Goal: Task Accomplishment & Management: Manage account settings

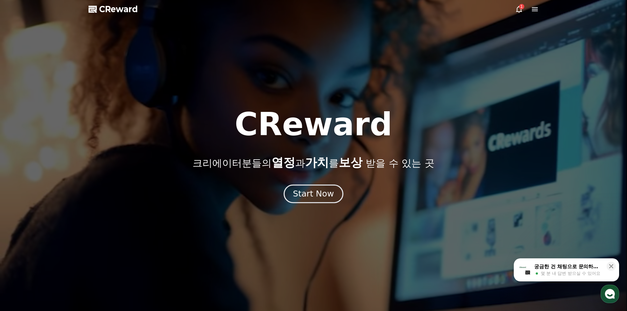
click at [326, 191] on div "Start Now" at bounding box center [313, 193] width 41 height 11
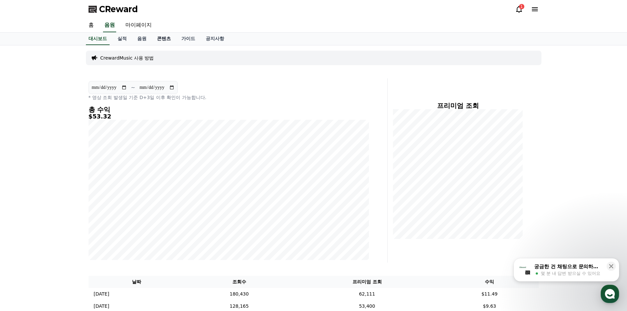
click at [170, 36] on link "콘텐츠" at bounding box center [164, 39] width 24 height 13
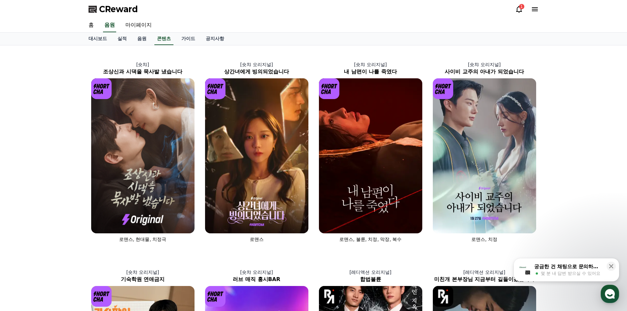
click at [134, 28] on link "마이페이지" at bounding box center [138, 25] width 37 height 14
select select "**********"
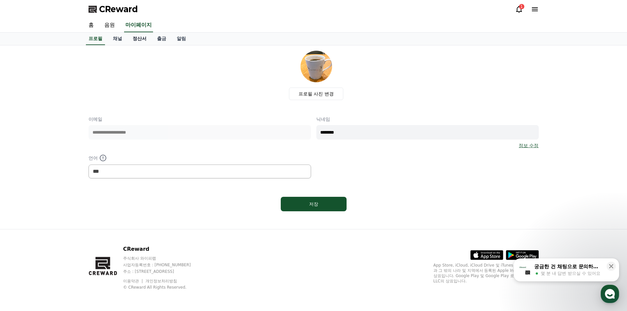
click at [132, 39] on link "정산서" at bounding box center [139, 39] width 24 height 13
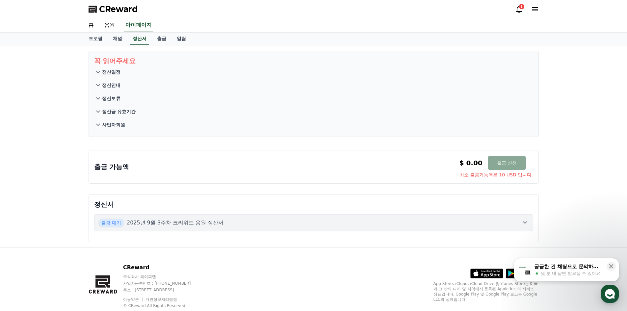
click at [182, 228] on button "출금 대기 2025년 9월 3주차 크리워드 음원 정산서" at bounding box center [313, 222] width 439 height 17
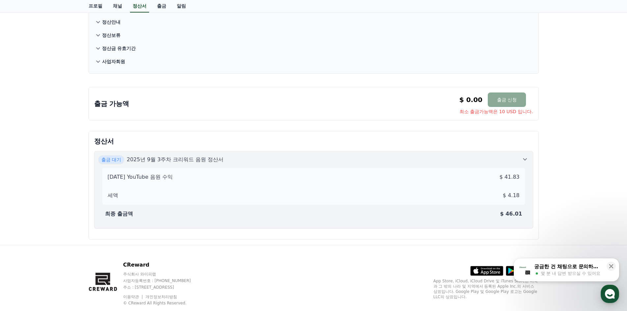
scroll to position [66, 0]
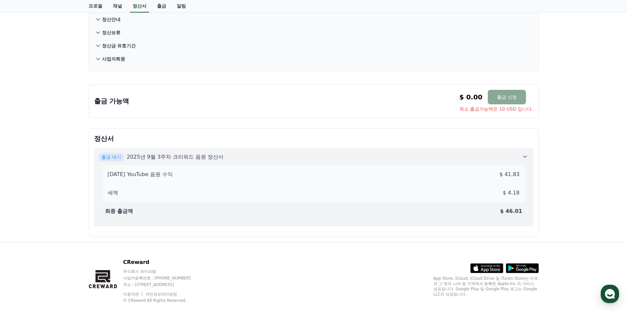
click at [248, 191] on div "세액 $ 4.18" at bounding box center [314, 192] width 418 height 13
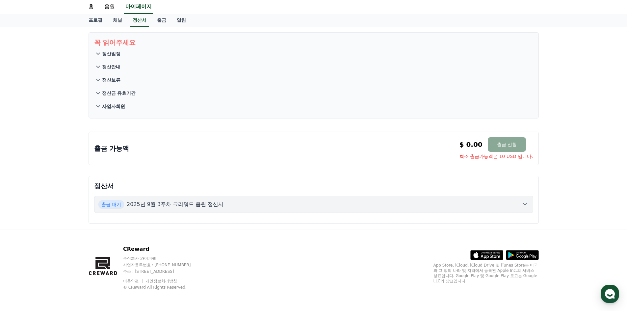
click at [233, 203] on div "출금 대기 2025년 9월 3주차 크리워드 음원 정산서" at bounding box center [313, 204] width 431 height 9
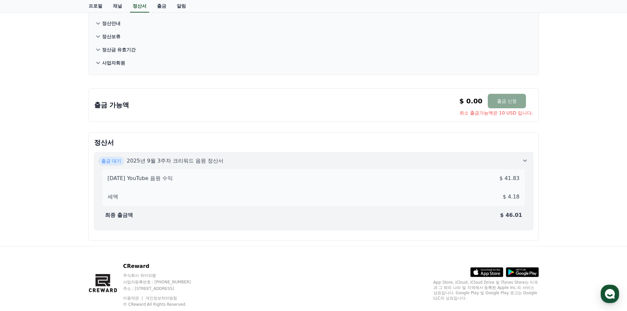
scroll to position [0, 0]
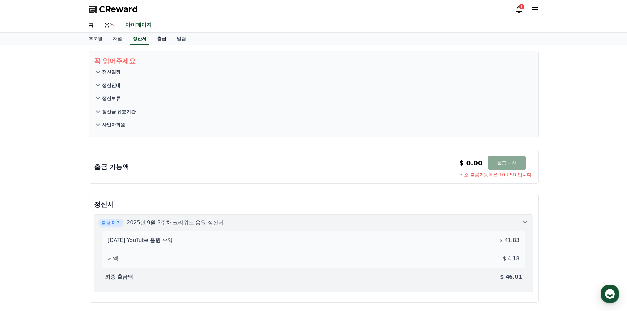
click at [159, 35] on link "출금" at bounding box center [162, 39] width 20 height 13
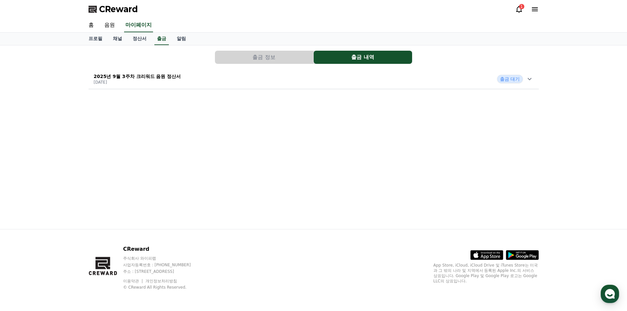
click at [273, 57] on button "출금 정보" at bounding box center [264, 57] width 98 height 13
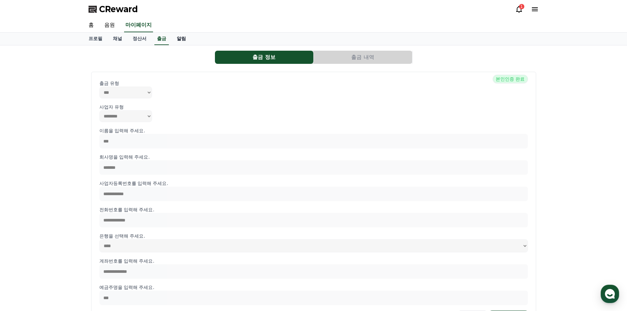
drag, startPoint x: 187, startPoint y: 31, endPoint x: 187, endPoint y: 37, distance: 5.9
click at [187, 31] on div "홈 음원 마이페이지" at bounding box center [313, 25] width 461 height 14
click at [518, 6] on icon at bounding box center [519, 9] width 8 height 8
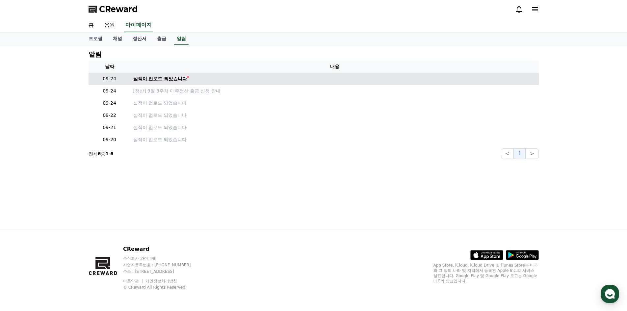
click at [174, 76] on div "실적이 업로드 되었습니다" at bounding box center [160, 78] width 54 height 7
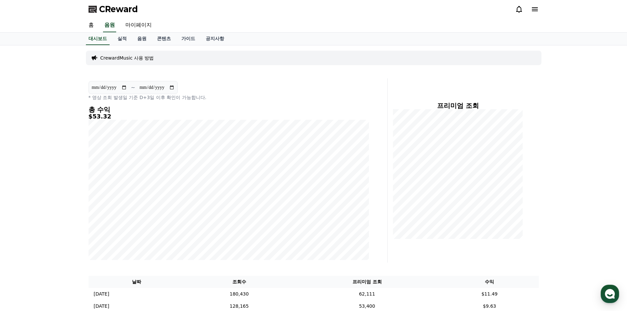
drag, startPoint x: 585, startPoint y: 116, endPoint x: 471, endPoint y: -29, distance: 183.8
drag, startPoint x: 557, startPoint y: 184, endPoint x: 329, endPoint y: 20, distance: 281.9
click at [135, 25] on link "마이페이지" at bounding box center [138, 25] width 37 height 14
select select "**********"
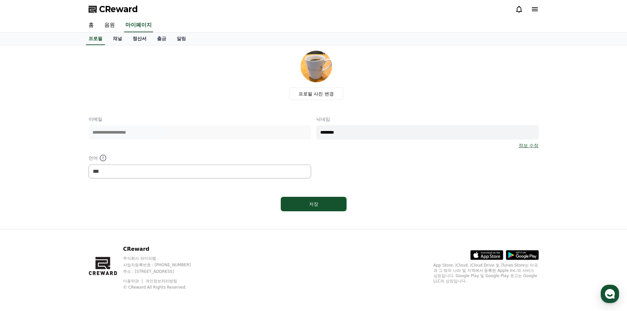
click at [136, 41] on link "정산서" at bounding box center [139, 39] width 24 height 13
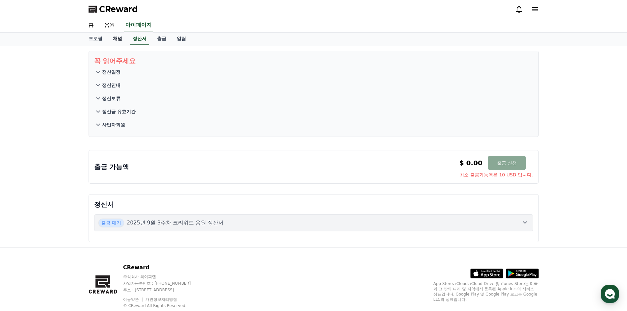
click at [119, 43] on link "채널" at bounding box center [118, 39] width 20 height 13
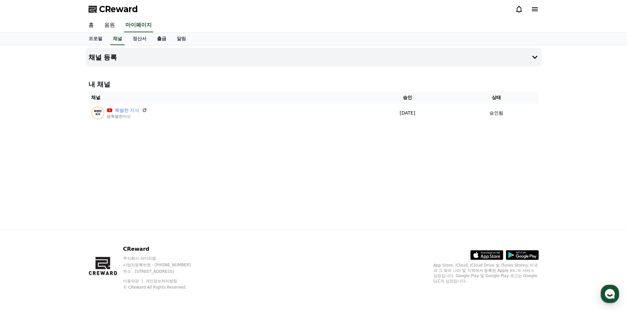
click at [158, 40] on link "출금" at bounding box center [162, 39] width 20 height 13
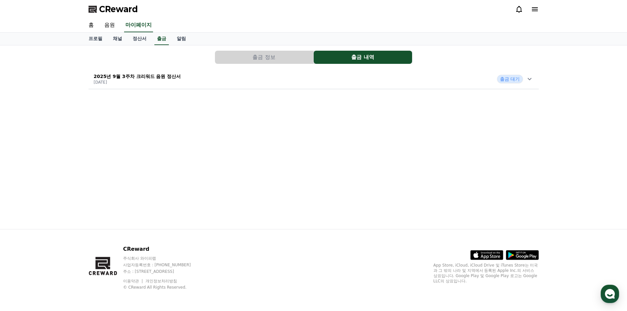
click at [511, 79] on span "출금 대기" at bounding box center [510, 79] width 26 height 9
click at [138, 139] on p "출금 대기" at bounding box center [146, 141] width 28 height 7
click at [141, 90] on div "출금 정보 출금 내역 2025년 9월 3주차 크리워드 음원 정산서 [DATE] 출금 대기" at bounding box center [314, 70] width 456 height 44
click at [148, 82] on p "[DATE]" at bounding box center [137, 82] width 87 height 5
click at [540, 8] on div "CReward" at bounding box center [313, 9] width 461 height 18
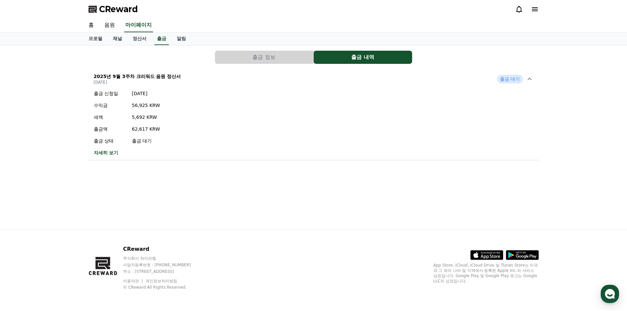
click at [536, 8] on icon at bounding box center [535, 9] width 8 height 8
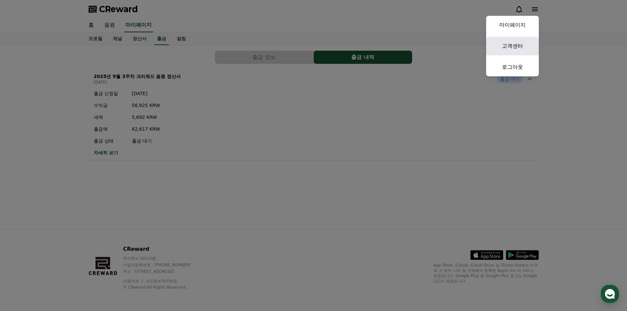
click at [515, 49] on link "고객센터" at bounding box center [512, 46] width 53 height 18
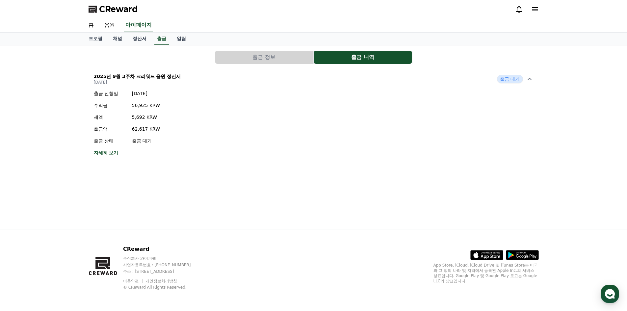
click at [536, 8] on icon at bounding box center [535, 9] width 8 height 8
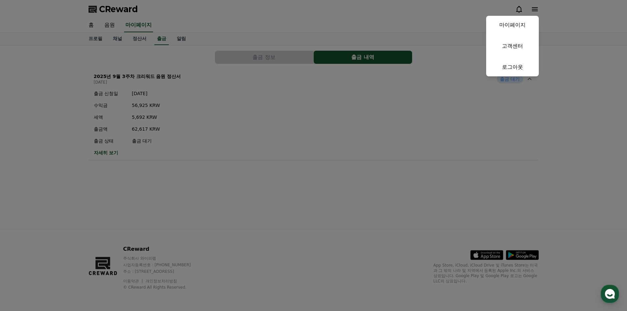
click at [309, 108] on button "close" at bounding box center [313, 155] width 627 height 311
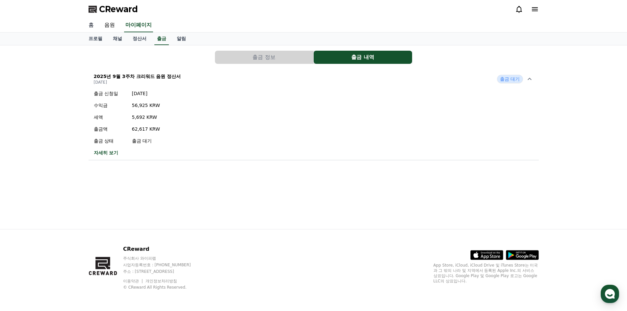
click at [94, 24] on link "홈" at bounding box center [91, 25] width 16 height 14
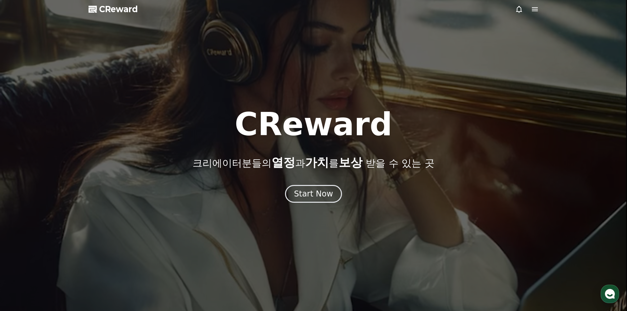
click at [534, 5] on div at bounding box center [313, 155] width 627 height 311
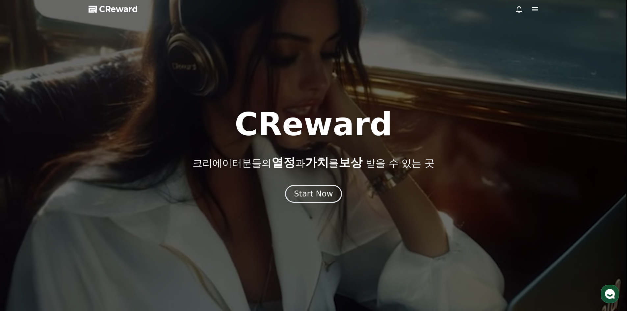
click at [533, 8] on icon at bounding box center [535, 9] width 8 height 8
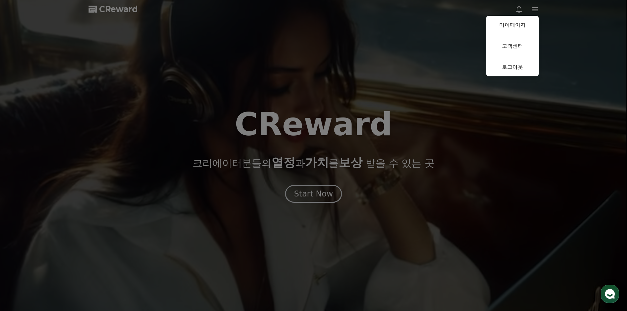
click at [533, 8] on button "close" at bounding box center [313, 155] width 627 height 311
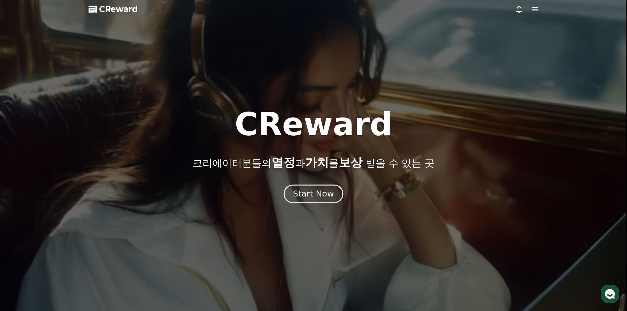
click at [308, 198] on div "Start Now" at bounding box center [313, 193] width 41 height 11
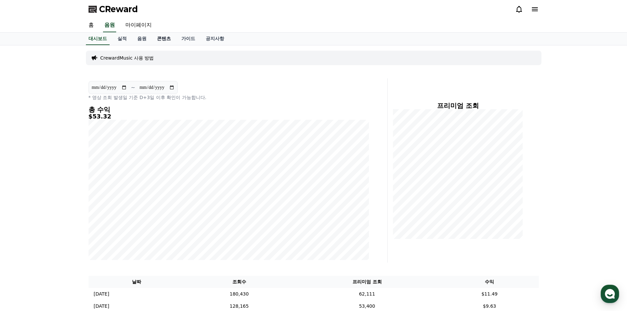
click at [164, 42] on link "콘텐츠" at bounding box center [164, 39] width 24 height 13
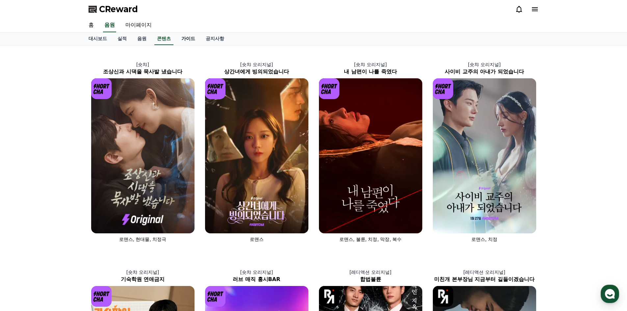
click at [181, 42] on link "가이드" at bounding box center [188, 39] width 24 height 13
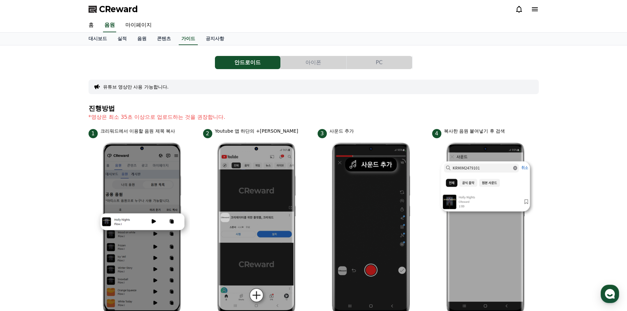
drag, startPoint x: 515, startPoint y: 201, endPoint x: 219, endPoint y: -22, distance: 370.7
click at [208, 37] on link "공지사항" at bounding box center [215, 39] width 29 height 13
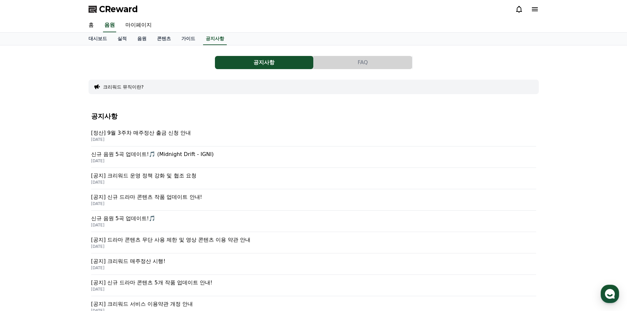
click at [334, 68] on button "FAQ" at bounding box center [363, 62] width 98 height 13
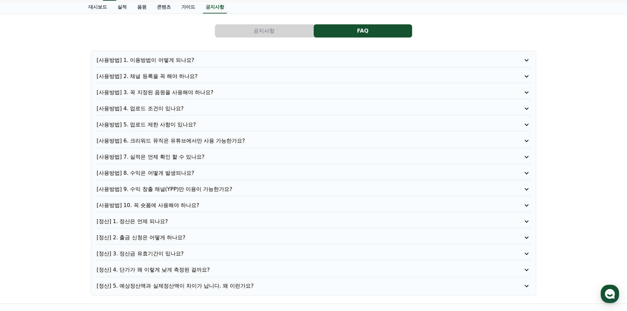
scroll to position [33, 0]
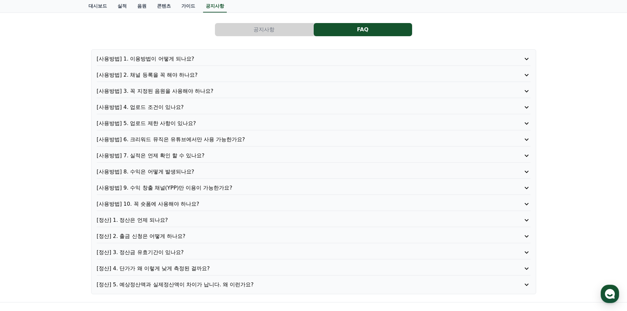
click at [174, 237] on p "[정산] 2. 출금 신청은 어떻게 하나요?" at bounding box center [296, 236] width 399 height 8
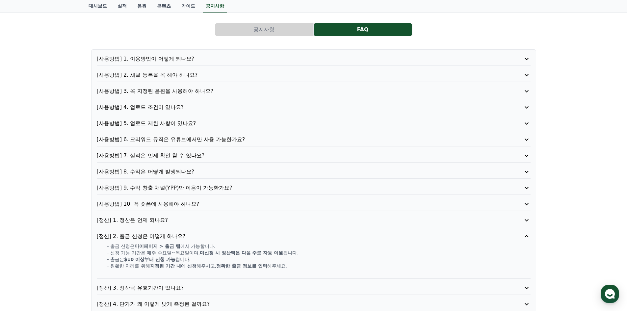
drag, startPoint x: 121, startPoint y: 247, endPoint x: 249, endPoint y: 253, distance: 128.6
click at [249, 253] on div "- 출금 신청은 마이페이지 > 출금 탭 에서 가능합니다. - 신청 가능 기간은 매주 [DATE]~[DATE]이며, 미신청 시 정산액은 다음 주…" at bounding box center [314, 259] width 434 height 33
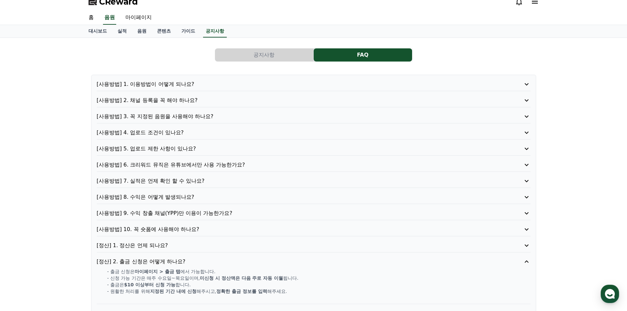
scroll to position [0, 0]
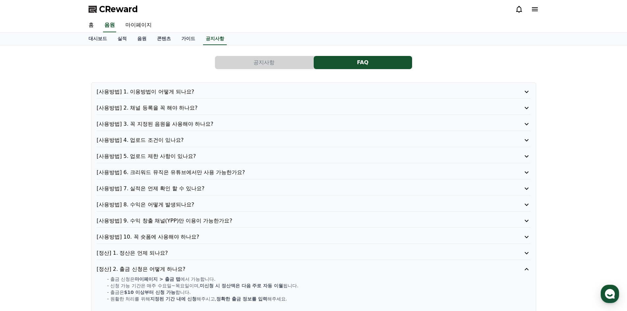
drag, startPoint x: 272, startPoint y: 243, endPoint x: 155, endPoint y: 45, distance: 229.8
click at [139, 29] on link "마이페이지" at bounding box center [138, 25] width 37 height 14
select select "**********"
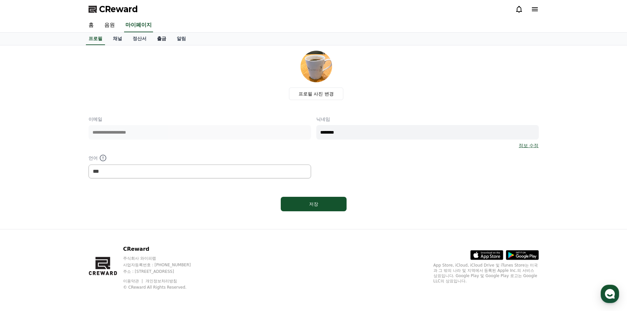
click at [167, 43] on link "출금" at bounding box center [162, 39] width 20 height 13
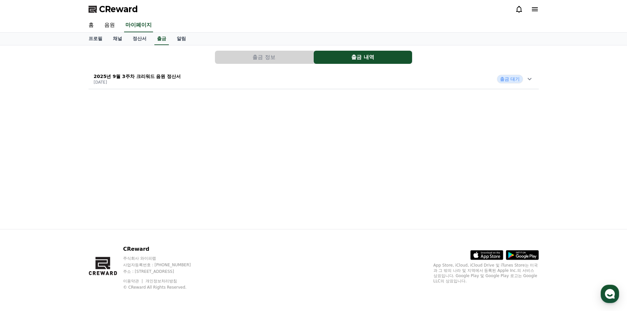
click at [143, 75] on p "2025년 9월 3주차 크리워드 음원 정산서" at bounding box center [137, 76] width 87 height 7
click at [111, 153] on link "자세히 보기" at bounding box center [127, 152] width 67 height 7
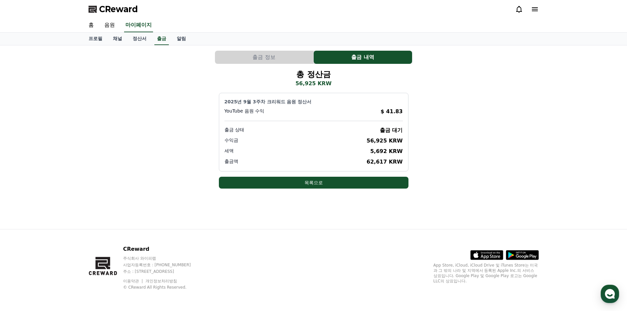
click at [281, 61] on button "출금 정보" at bounding box center [264, 57] width 98 height 13
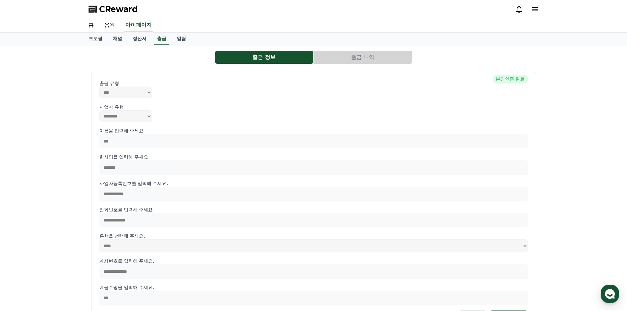
click at [361, 52] on button "출금 내역" at bounding box center [363, 57] width 98 height 13
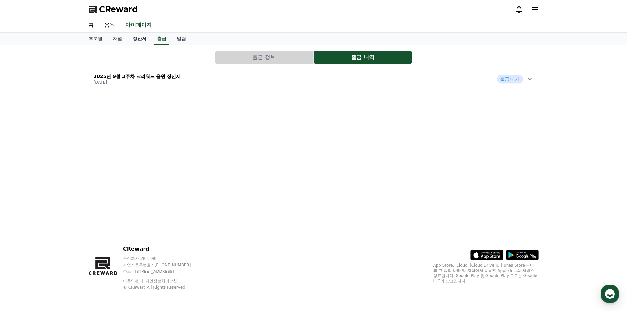
click at [519, 77] on span "출금 대기" at bounding box center [510, 79] width 26 height 9
click at [114, 148] on div "출금 신청일 [DATE] 수익금 56,925 KRW 세액 5,692 KRW 출금액 62,617 KRW 출금 상태 출금 대기 자세히 보기" at bounding box center [127, 123] width 77 height 71
click at [159, 77] on p "2025년 9월 3주차 크리워드 음원 정산서" at bounding box center [137, 76] width 87 height 7
click at [100, 153] on link "자세히 보기" at bounding box center [127, 152] width 67 height 7
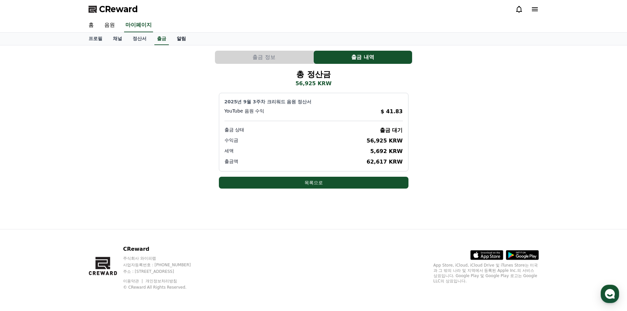
click at [179, 41] on link "알림" at bounding box center [182, 39] width 20 height 13
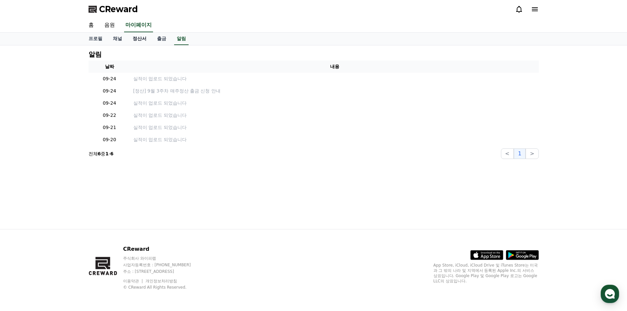
click at [138, 36] on link "정산서" at bounding box center [139, 39] width 24 height 13
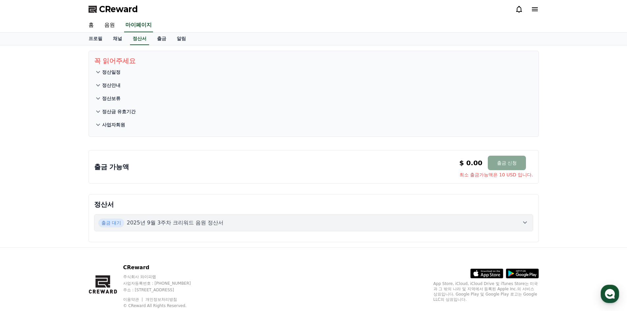
click at [119, 73] on p "정산일정" at bounding box center [111, 72] width 18 height 7
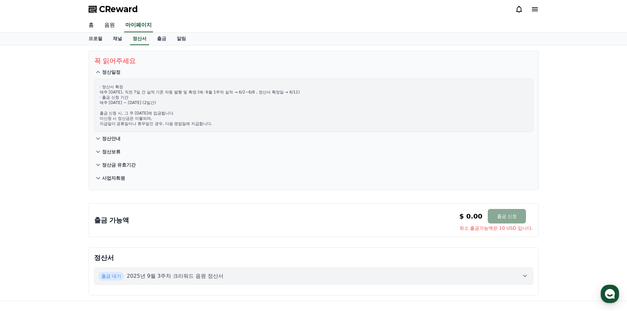
click at [119, 73] on p "정산일정" at bounding box center [111, 72] width 18 height 7
click at [115, 135] on p "정산안내" at bounding box center [111, 138] width 18 height 7
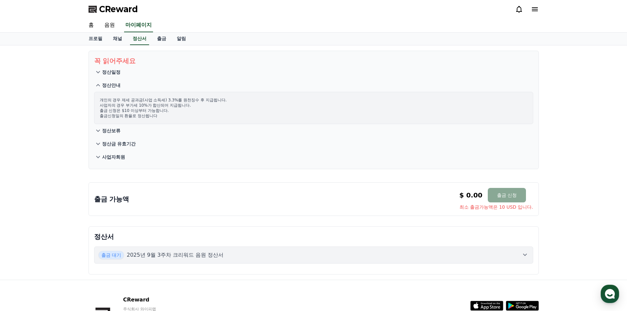
drag, startPoint x: 122, startPoint y: 95, endPoint x: 180, endPoint y: 112, distance: 60.2
click at [180, 112] on div "개인의 경우 제세 공과금(사업 소득세) 3.3%를 원천징수 후 지급됩니다. 사업자의 경우 부가세 10%가 합산되어 지급됩니다. 출금 신청은 $…" at bounding box center [313, 108] width 439 height 32
click at [117, 132] on p "정산보류" at bounding box center [111, 130] width 18 height 7
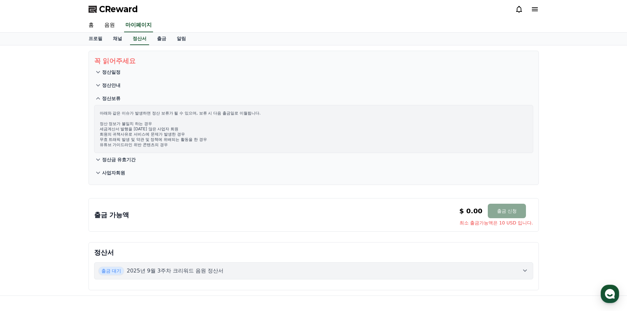
drag, startPoint x: 106, startPoint y: 111, endPoint x: 138, endPoint y: 139, distance: 42.7
click at [133, 128] on p "아래와 같은 이슈가 발생하면 정산 보류가 될 수 있으며, 보류 시 다음 출금일로 이월됩니다. 정산 정보가 불일치 하는 경우 세금계산서 발행을 …" at bounding box center [314, 129] width 428 height 37
click at [121, 159] on p "정산금 유효기간" at bounding box center [119, 159] width 34 height 7
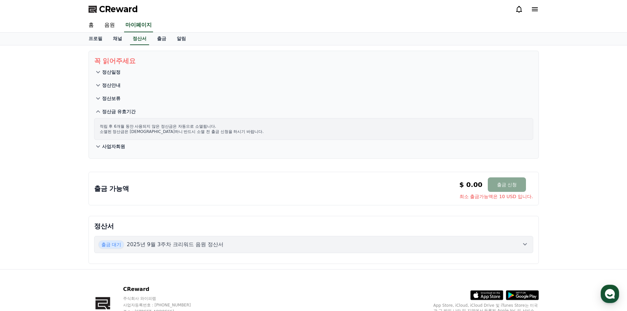
click at [117, 150] on button "사업자회원" at bounding box center [313, 146] width 439 height 13
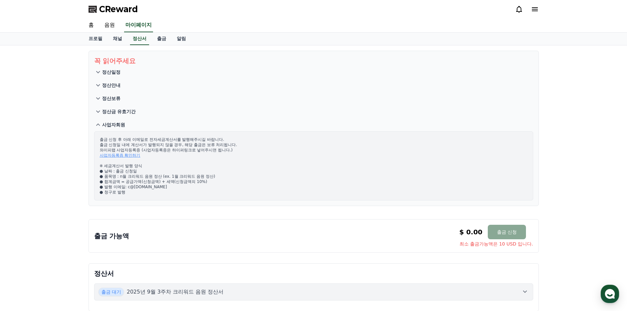
drag, startPoint x: 108, startPoint y: 139, endPoint x: 143, endPoint y: 149, distance: 36.8
click at [143, 149] on p "출금 신청 후 아래 이메일로 전자세금계산서를 발행해주시길 바랍니다. 출금 신청일 내에 계산서가 발행되지 않을 경우, 해당 출금은 보류 처리됩니…" at bounding box center [314, 166] width 428 height 58
click at [119, 155] on link "사업자등록증 확인하기" at bounding box center [120, 155] width 41 height 5
click at [223, 156] on p "출금 신청 후 아래 이메일로 전자세금계산서를 발행해주시길 바랍니다. 출금 신청일 내에 계산서가 발행되지 않을 경우, 해당 출금은 보류 처리됩니…" at bounding box center [314, 166] width 428 height 58
drag, startPoint x: 233, startPoint y: 146, endPoint x: 239, endPoint y: 147, distance: 6.2
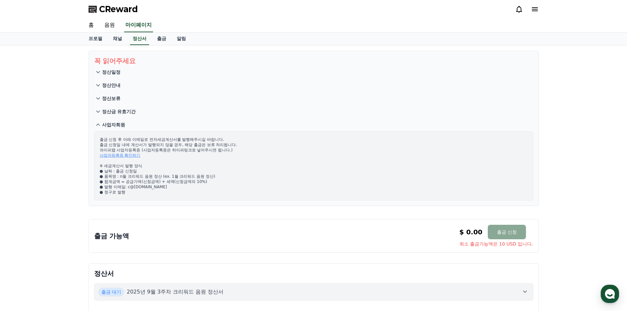
click at [239, 147] on p "출금 신청 후 아래 이메일로 전자세금계산서를 발행해주시길 바랍니다. 출금 신청일 내에 계산서가 발행되지 않을 경우, 해당 출금은 보류 처리됩니…" at bounding box center [314, 166] width 428 height 58
drag, startPoint x: 243, startPoint y: 150, endPoint x: 240, endPoint y: 133, distance: 17.4
click at [240, 133] on div "출금 신청 후 아래 이메일로 전자세금계산서를 발행해주시길 바랍니다. 출금 신청일 내에 계산서가 발행되지 않을 경우, 해당 출금은 보류 처리됩니…" at bounding box center [313, 165] width 439 height 69
drag, startPoint x: 229, startPoint y: 169, endPoint x: 231, endPoint y: 163, distance: 6.2
click at [231, 163] on p "출금 신청 후 아래 이메일로 전자세금계산서를 발행해주시길 바랍니다. 출금 신청일 내에 계산서가 발행되지 않을 경우, 해당 출금은 보류 처리됩니…" at bounding box center [314, 166] width 428 height 58
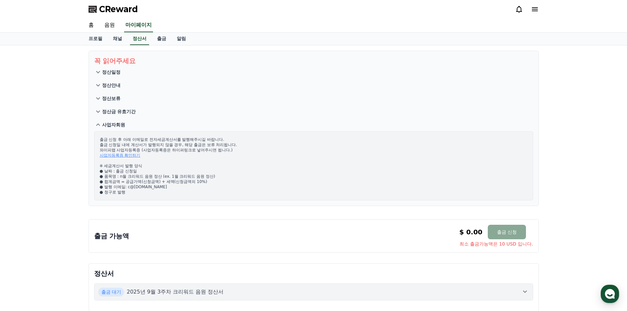
drag, startPoint x: 121, startPoint y: 175, endPoint x: 161, endPoint y: 177, distance: 40.2
click at [161, 177] on p "출금 신청 후 아래 이메일로 전자세금계산서를 발행해주시길 바랍니다. 출금 신청일 내에 계산서가 발행되지 않을 경우, 해당 출금은 보류 처리됩니…" at bounding box center [314, 166] width 428 height 58
copy p "n월 크리워드 음원 정산"
drag, startPoint x: 170, startPoint y: 187, endPoint x: 128, endPoint y: 187, distance: 41.2
click at [128, 187] on p "출금 신청 후 아래 이메일로 전자세금계산서를 발행해주시길 바랍니다. 출금 신청일 내에 계산서가 발행되지 않을 경우, 해당 출금은 보류 처리됩니…" at bounding box center [314, 166] width 428 height 58
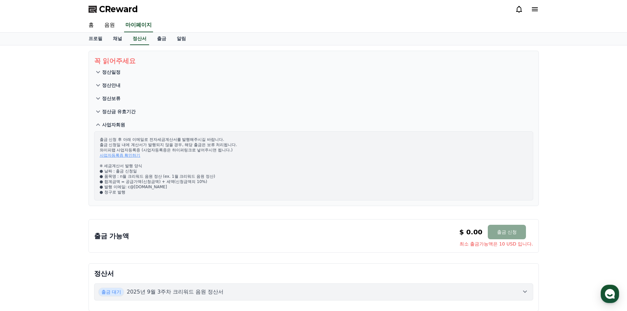
copy p "c@[DOMAIN_NAME]"
click at [148, 190] on p "출금 신청 후 아래 이메일로 전자세금계산서를 발행해주시길 바랍니다. 출금 신청일 내에 계산서가 발행되지 않을 경우, 해당 출금은 보류 처리됩니…" at bounding box center [314, 166] width 428 height 58
drag, startPoint x: 134, startPoint y: 188, endPoint x: 188, endPoint y: 187, distance: 54.0
click at [188, 187] on p "출금 신청 후 아래 이메일로 전자세금계산서를 발행해주시길 바랍니다. 출금 신청일 내에 계산서가 발행되지 않을 경우, 해당 출금은 보류 처리됩니…" at bounding box center [314, 166] width 428 height 58
copy p "[DOMAIN_NAME]"
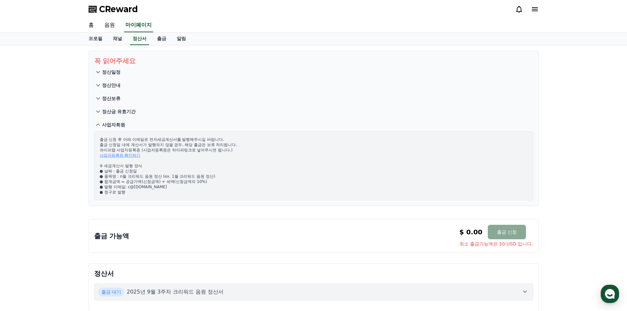
drag, startPoint x: 122, startPoint y: 146, endPoint x: 159, endPoint y: 148, distance: 37.3
click at [159, 148] on p "출금 신청 후 아래 이메일로 전자세금계산서를 발행해주시길 바랍니다. 출금 신청일 내에 계산서가 발행되지 않을 경우, 해당 출금은 보류 처리됩니…" at bounding box center [314, 166] width 428 height 58
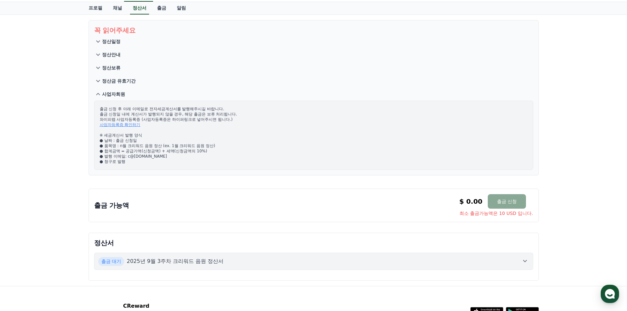
scroll to position [33, 0]
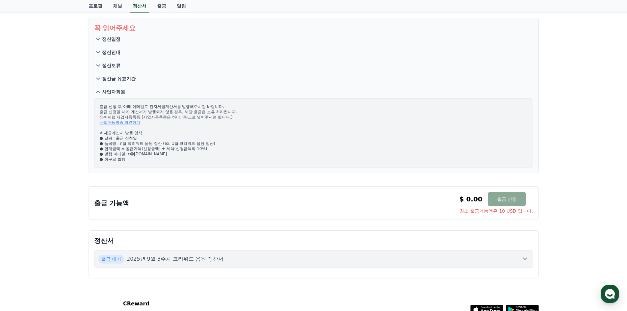
click at [113, 92] on p "사업자회원" at bounding box center [113, 92] width 23 height 7
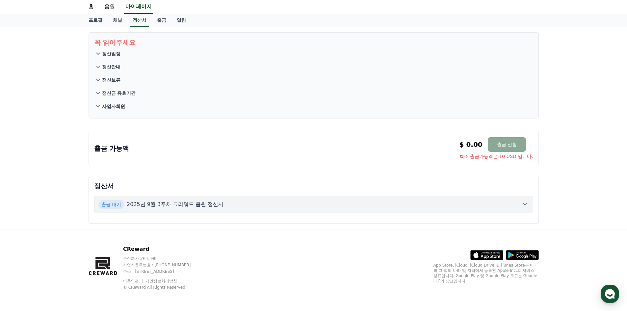
click at [120, 108] on p "사업자회원" at bounding box center [113, 106] width 23 height 7
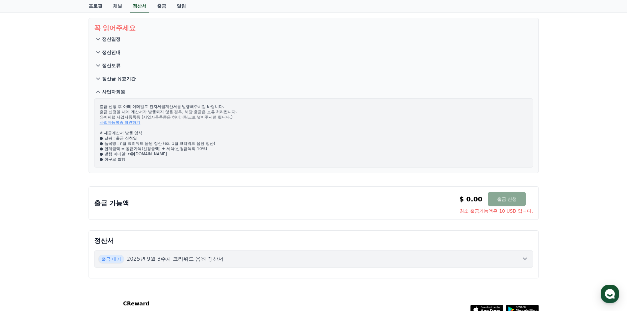
click at [287, 144] on p "출금 신청 후 아래 이메일로 전자세금계산서를 발행해주시길 바랍니다. 출금 신청일 내에 계산서가 발행되지 않을 경우, 해당 출금은 보류 처리됩니…" at bounding box center [314, 133] width 428 height 58
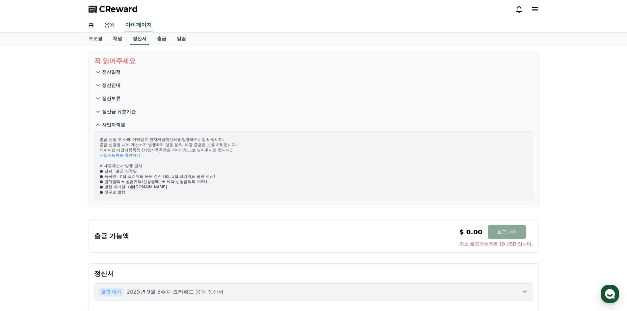
drag, startPoint x: 246, startPoint y: 102, endPoint x: 122, endPoint y: -28, distance: 180.0
drag, startPoint x: 125, startPoint y: 182, endPoint x: 211, endPoint y: 176, distance: 85.8
click at [211, 176] on p "출금 신청 후 아래 이메일로 전자세금계산서를 발행해주시길 바랍니다. 출금 신청일 내에 계산서가 발행되지 않을 경우, 해당 출금은 보류 처리됩니…" at bounding box center [314, 166] width 428 height 58
drag, startPoint x: 236, startPoint y: 174, endPoint x: 181, endPoint y: 181, distance: 55.5
click at [181, 181] on p "출금 신청 후 아래 이메일로 전자세금계산서를 발행해주시길 바랍니다. 출금 신청일 내에 계산서가 발행되지 않을 경우, 해당 출금은 보류 처리됩니…" at bounding box center [314, 166] width 428 height 58
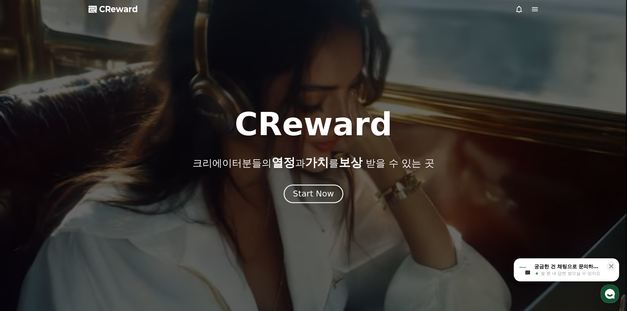
click at [307, 190] on div "Start Now" at bounding box center [313, 193] width 41 height 11
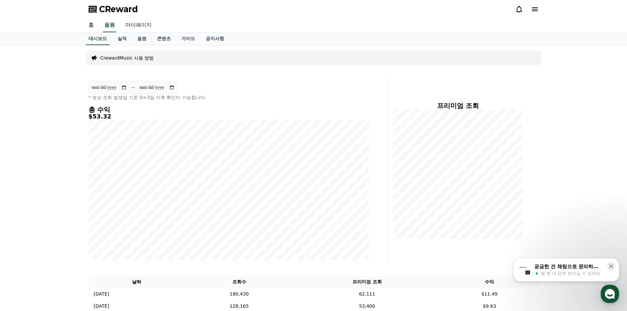
click at [142, 25] on link "마이페이지" at bounding box center [138, 25] width 37 height 14
select select "**********"
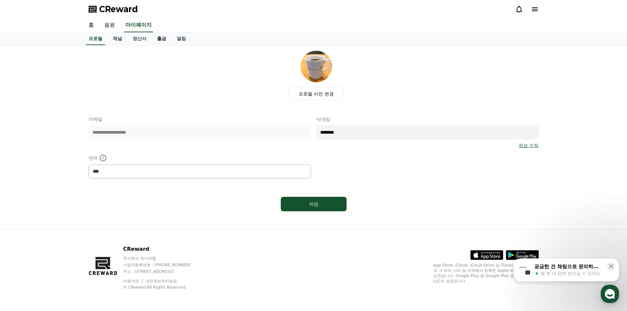
click at [154, 41] on link "출금" at bounding box center [162, 39] width 20 height 13
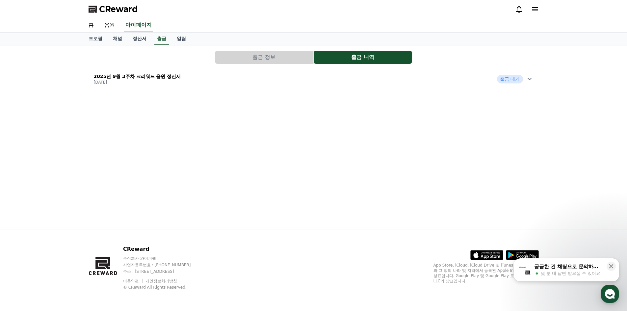
click at [279, 55] on button "출금 정보" at bounding box center [264, 57] width 98 height 13
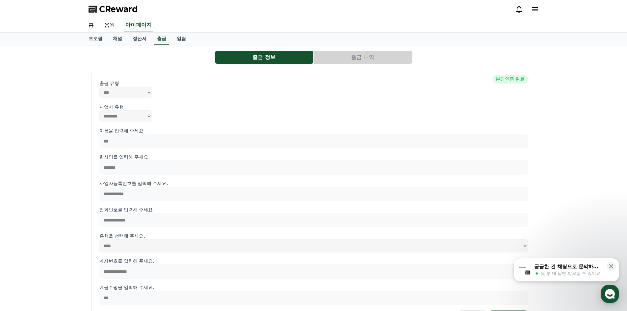
click at [326, 56] on button "출금 내역" at bounding box center [363, 57] width 98 height 13
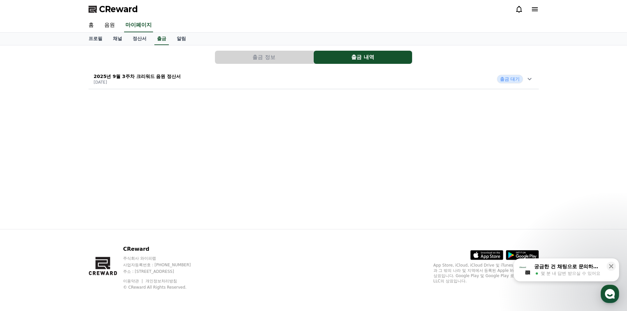
click at [469, 81] on div "2025년 9월 3주차 크리워드 음원 정산서 [DATE] 출금 대기" at bounding box center [314, 78] width 450 height 17
